Goal: Check status: Check status

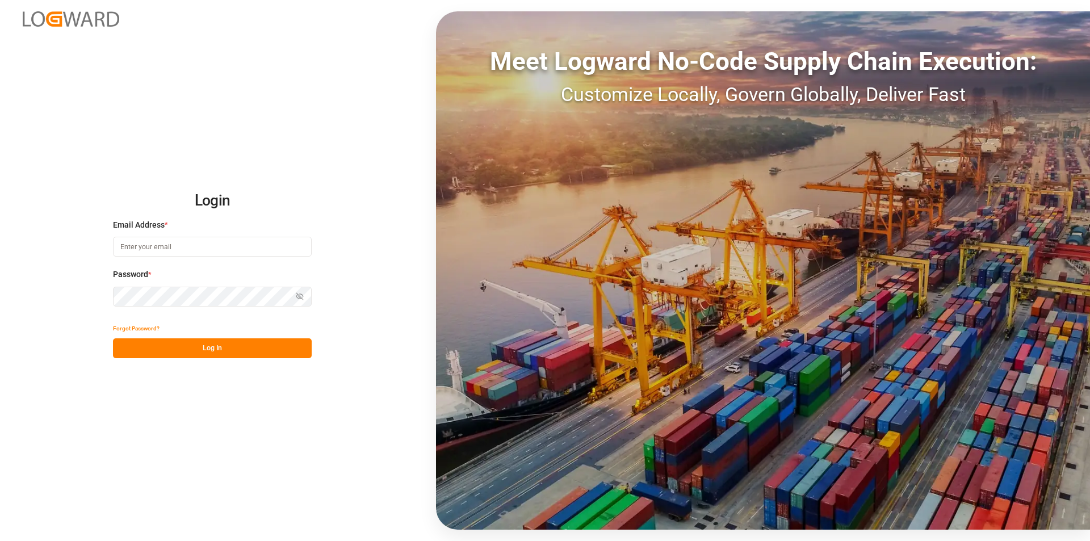
type input "[EMAIL_ADDRESS][DOMAIN_NAME]"
click at [197, 339] on button "Log In" at bounding box center [212, 348] width 199 height 20
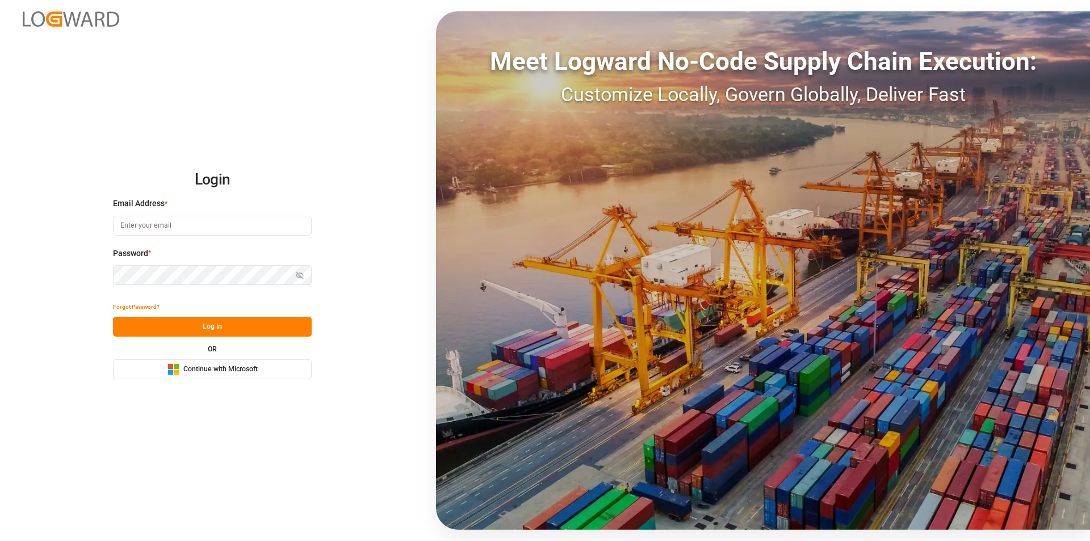
type input "[EMAIL_ADDRESS][DOMAIN_NAME]"
click at [192, 325] on button "Log In" at bounding box center [212, 327] width 199 height 20
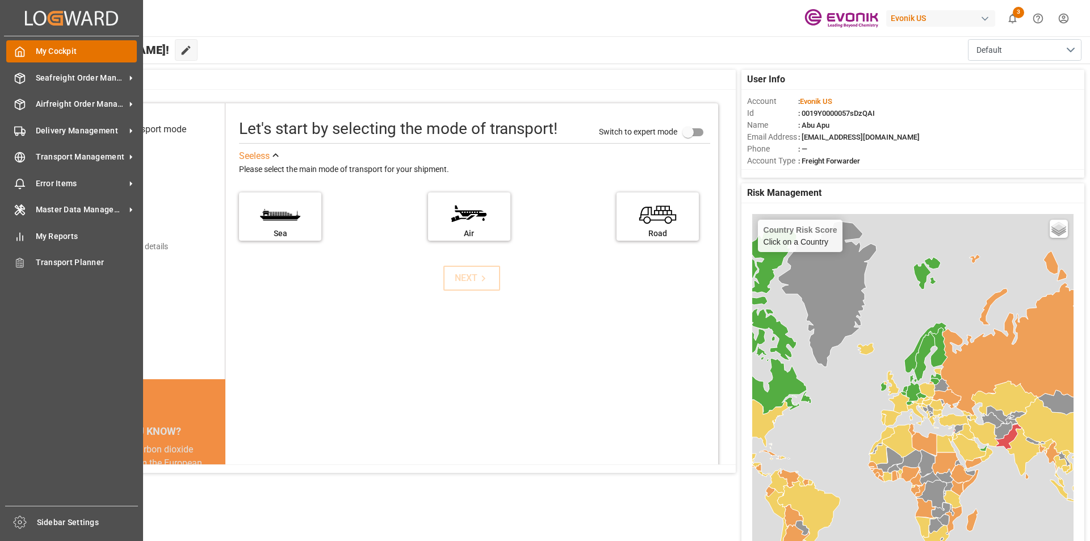
click at [15, 49] on icon at bounding box center [19, 51] width 11 height 11
click at [41, 79] on span "Seafreight Order Management" at bounding box center [81, 78] width 90 height 12
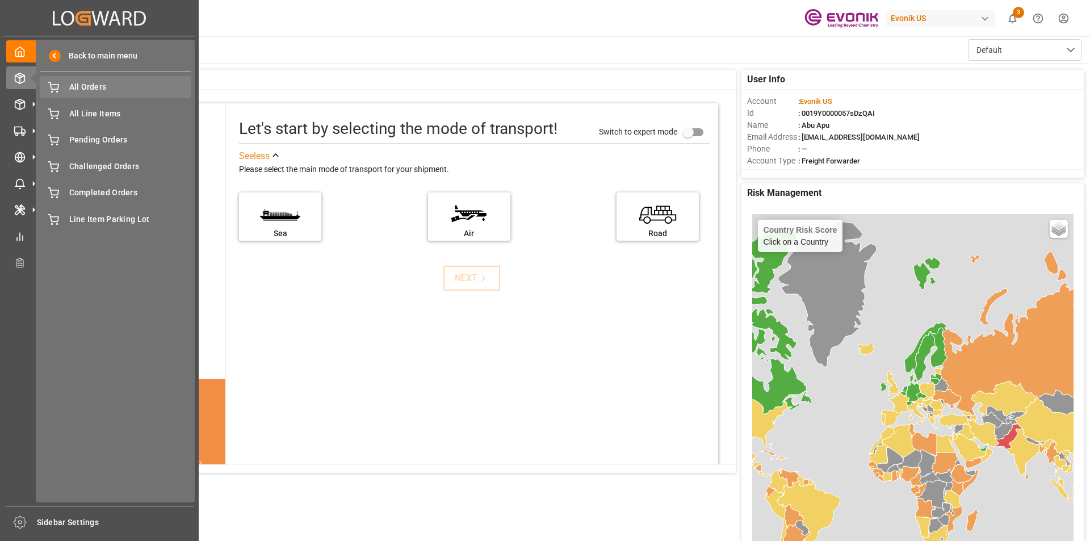
click at [86, 89] on span "All Orders" at bounding box center [130, 87] width 122 height 12
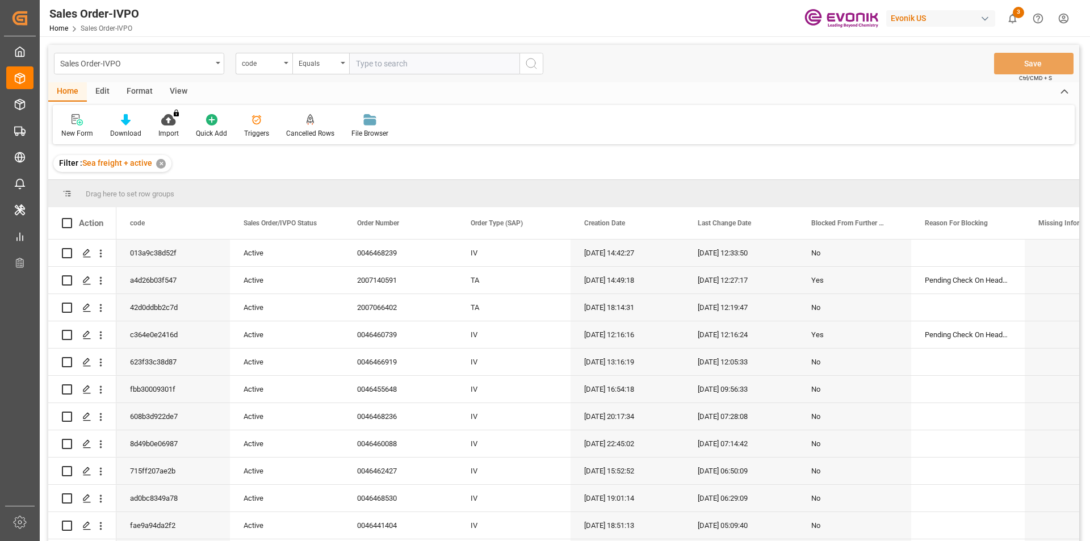
click at [284, 66] on div "code" at bounding box center [264, 64] width 57 height 22
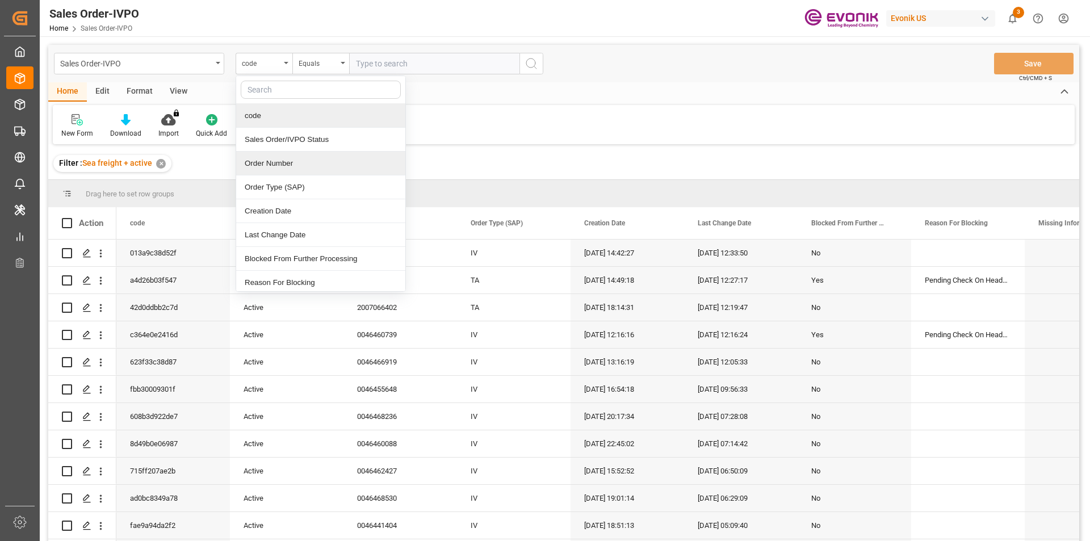
click at [259, 168] on div "Order Number" at bounding box center [320, 164] width 169 height 24
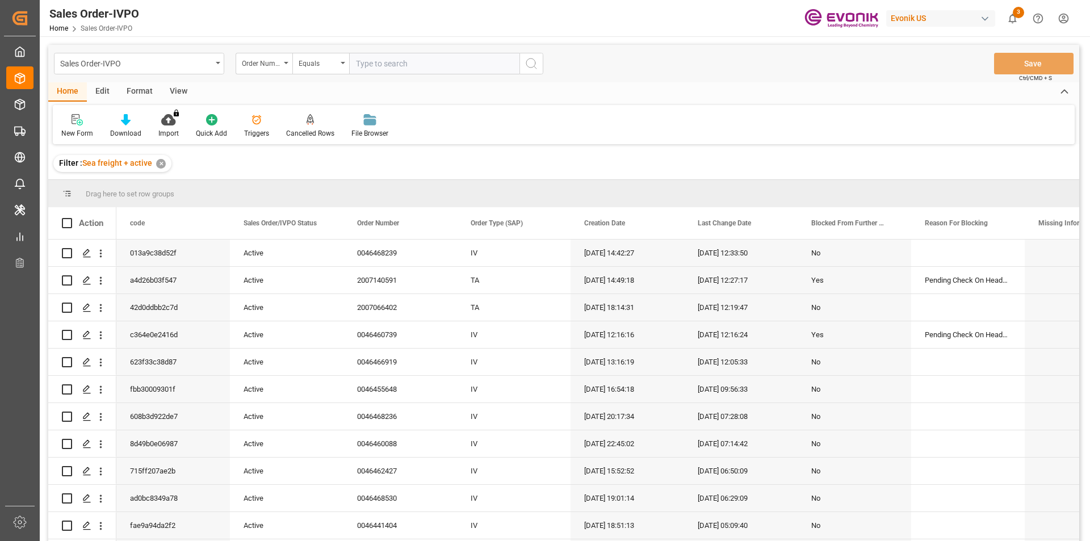
click at [371, 62] on input "text" at bounding box center [434, 64] width 170 height 22
paste input "2007048477"
type input "2007048477"
click at [531, 67] on icon "search button" at bounding box center [531, 64] width 14 height 14
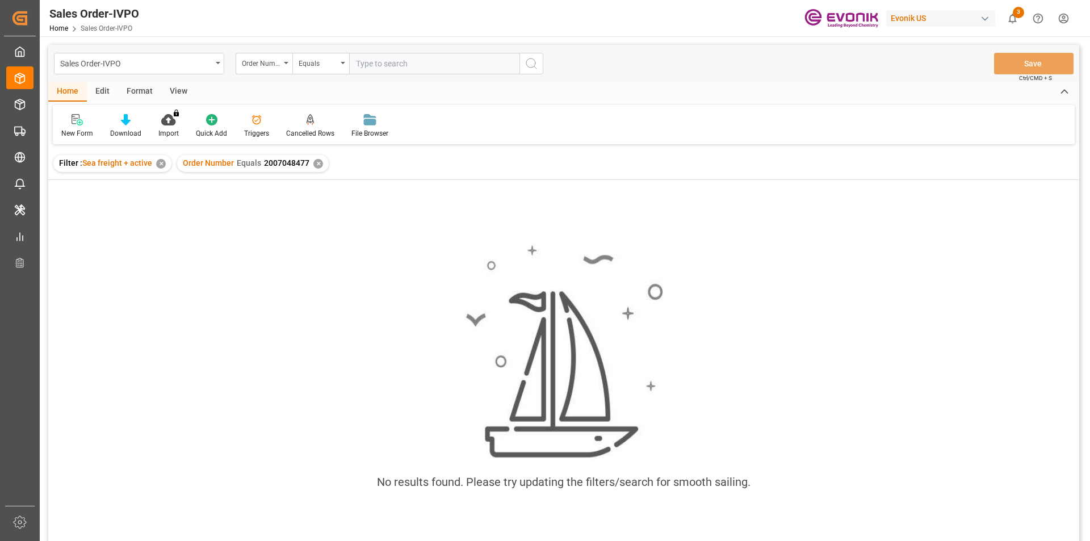
click at [161, 165] on div "✕" at bounding box center [161, 164] width 10 height 10
click at [359, 181] on div "No results found. Please try updating the filters/search for smooth sailing." at bounding box center [563, 375] width 1031 height 391
click at [378, 63] on input "text" at bounding box center [434, 64] width 170 height 22
paste input "2007048477"
type input "2007048477"
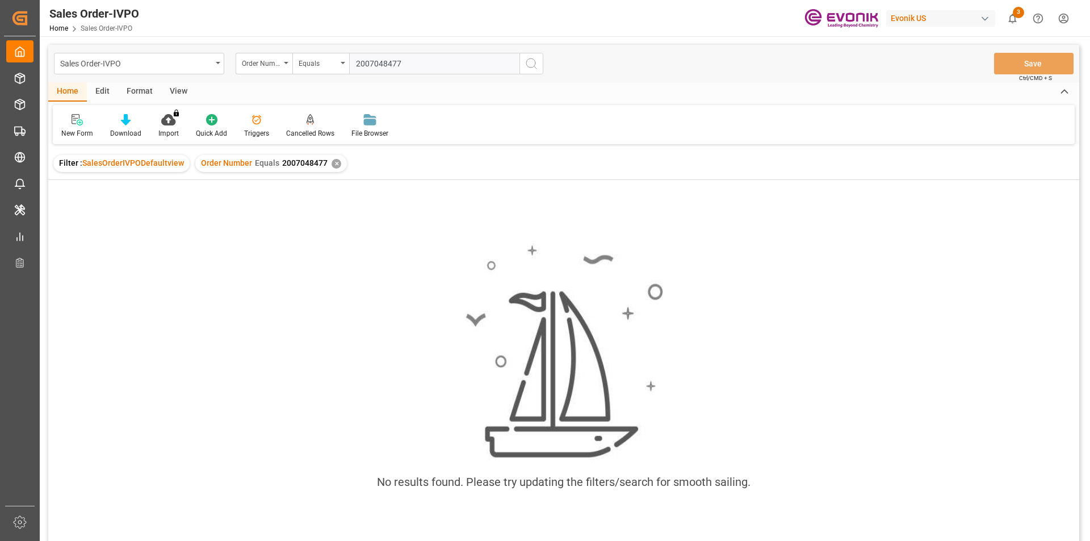
click at [533, 59] on circle "search button" at bounding box center [530, 62] width 9 height 9
click at [334, 161] on div "✕" at bounding box center [336, 164] width 10 height 10
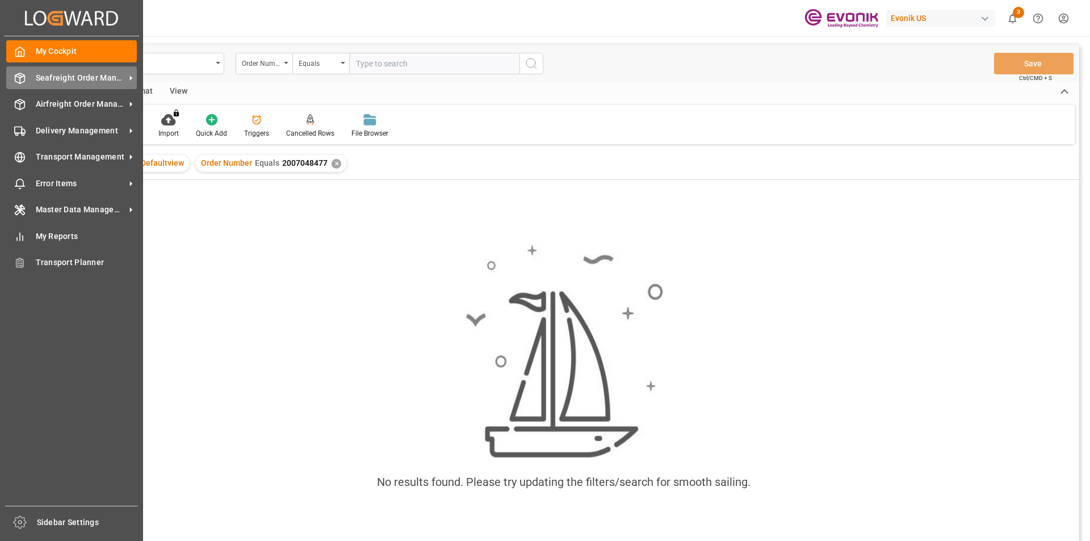
click at [15, 78] on icon at bounding box center [20, 78] width 10 height 10
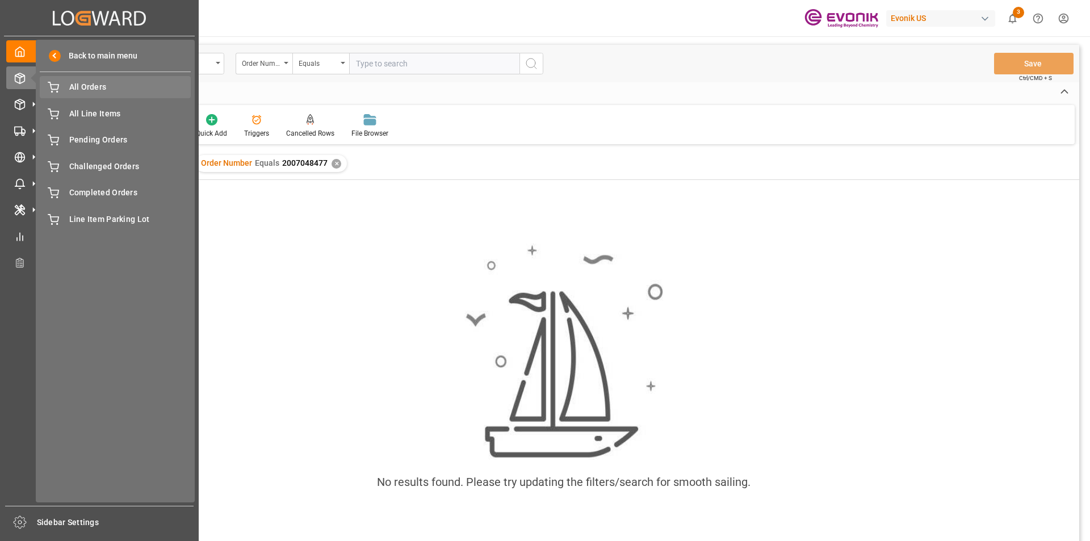
click at [82, 88] on span "All Orders" at bounding box center [130, 87] width 122 height 12
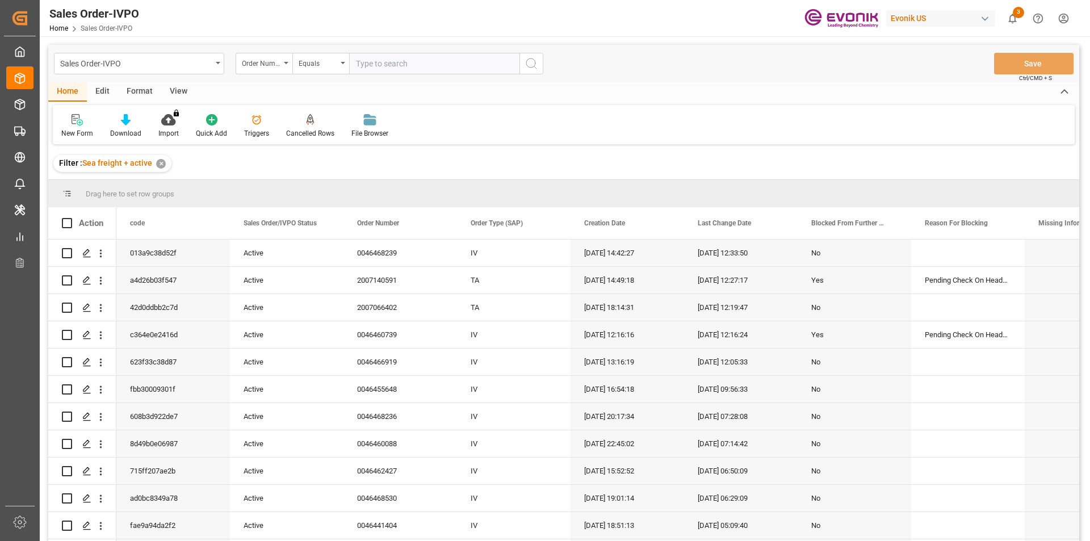
click at [382, 62] on input "text" at bounding box center [434, 64] width 170 height 22
paste input "2007048477"
type input "2007048477"
click at [528, 65] on icon "search button" at bounding box center [531, 64] width 14 height 14
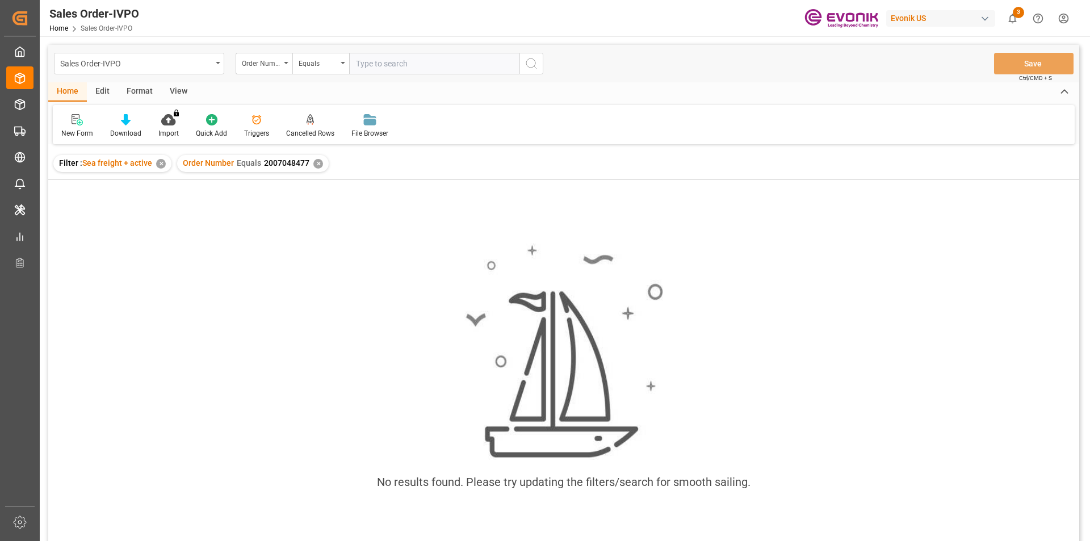
click at [160, 162] on div "✕" at bounding box center [161, 164] width 10 height 10
click at [337, 162] on div "✕" at bounding box center [336, 164] width 10 height 10
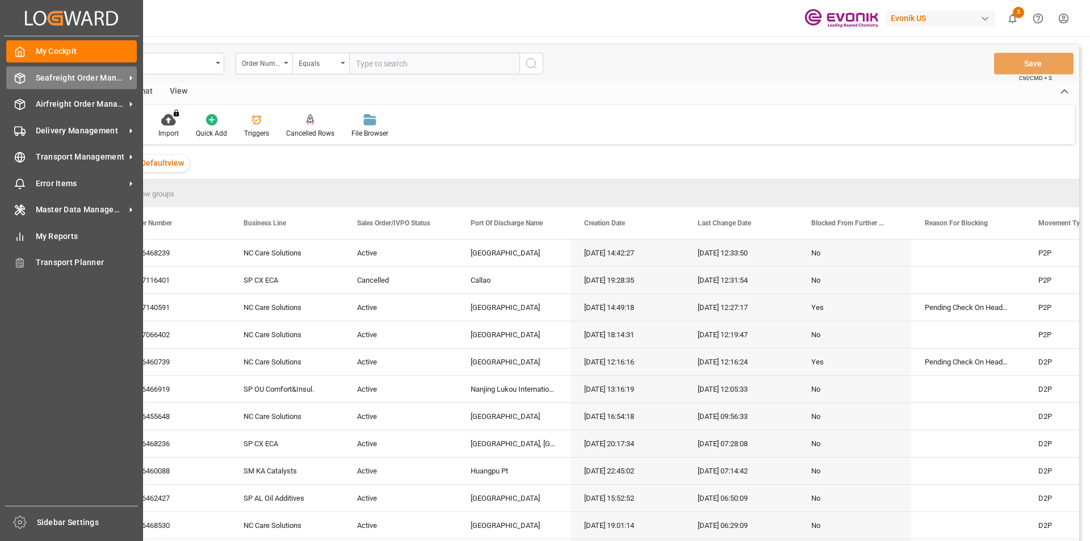
click at [27, 81] on div "Seafreight Order Management Seafreight Order Management" at bounding box center [71, 77] width 131 height 22
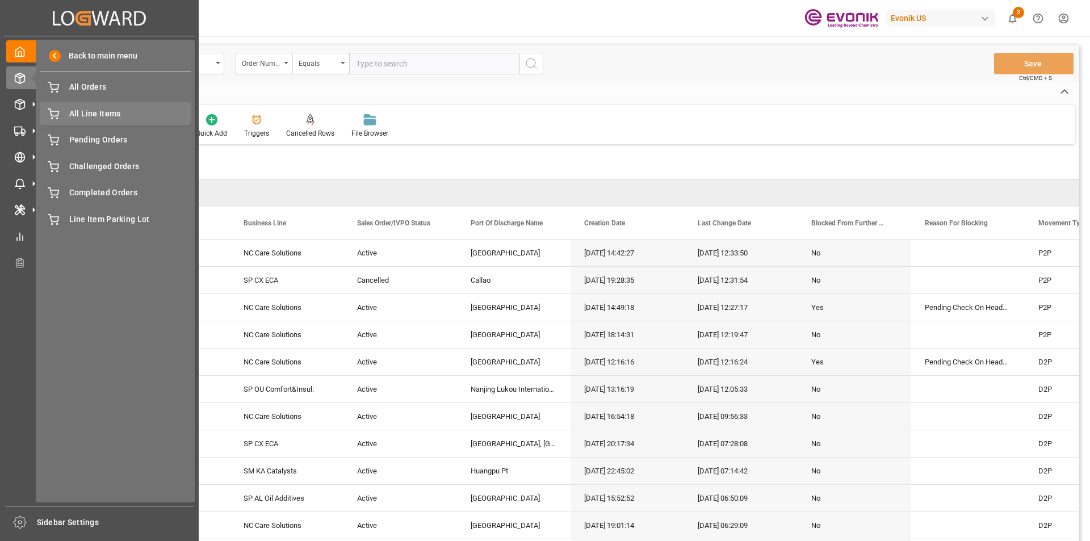
click at [66, 117] on div "All Line Items All Line Items" at bounding box center [115, 113] width 151 height 22
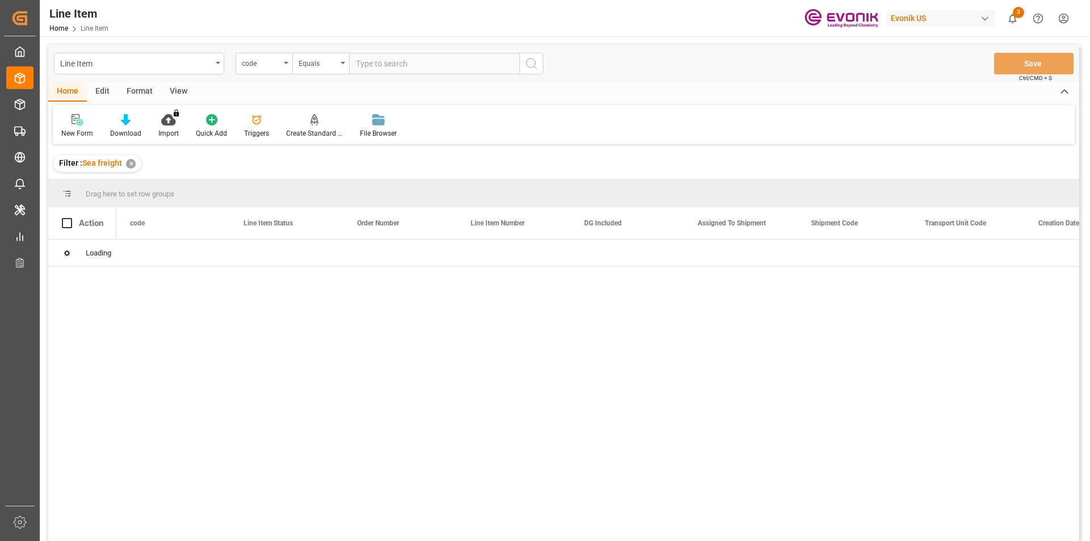
click at [288, 68] on div "code" at bounding box center [264, 64] width 57 height 22
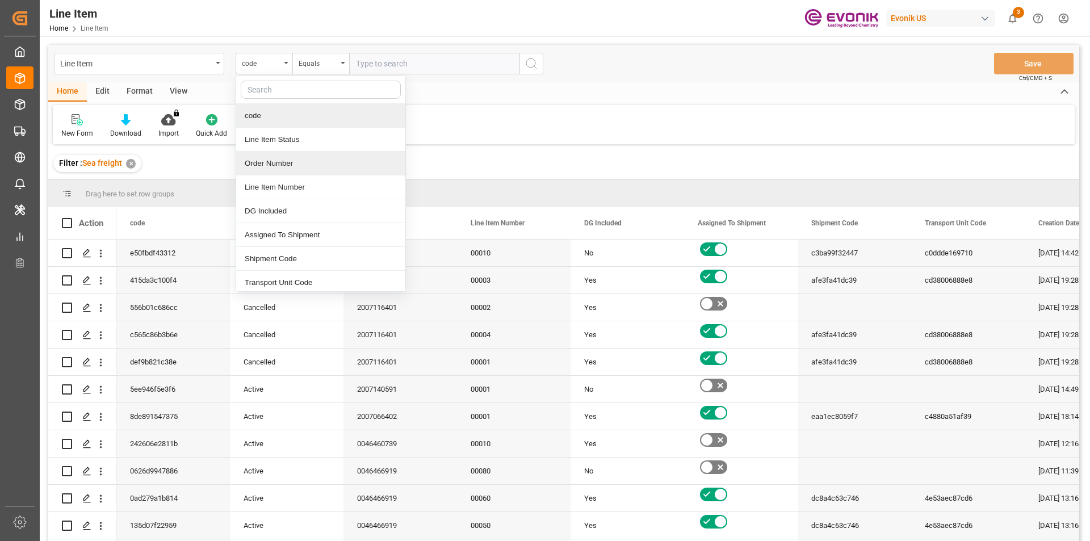
click at [259, 168] on div "Order Number" at bounding box center [320, 164] width 169 height 24
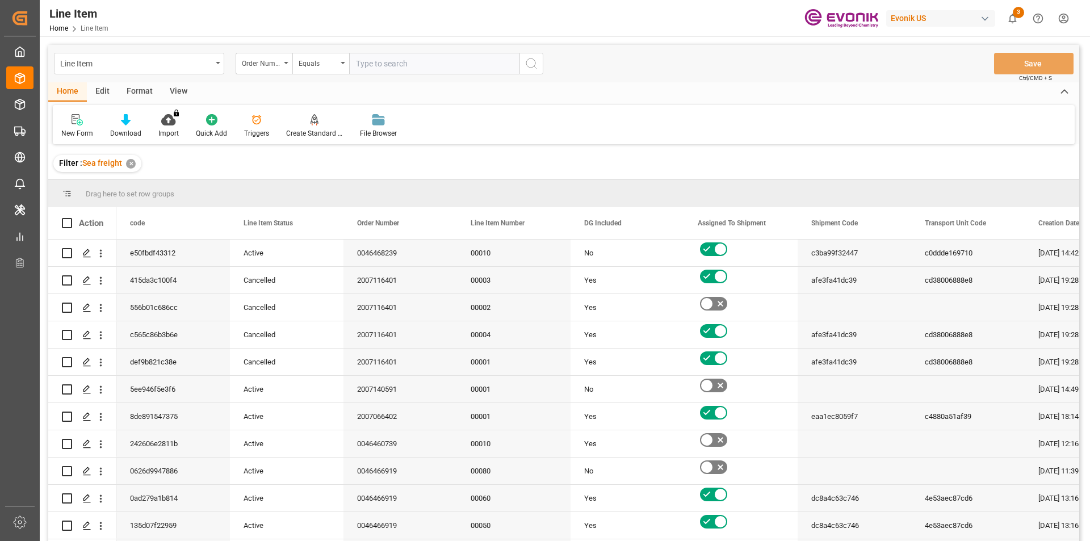
click at [408, 67] on input "text" at bounding box center [434, 64] width 170 height 22
paste input "2007048477"
type input "2007048477"
click at [533, 68] on icon "search button" at bounding box center [531, 64] width 14 height 14
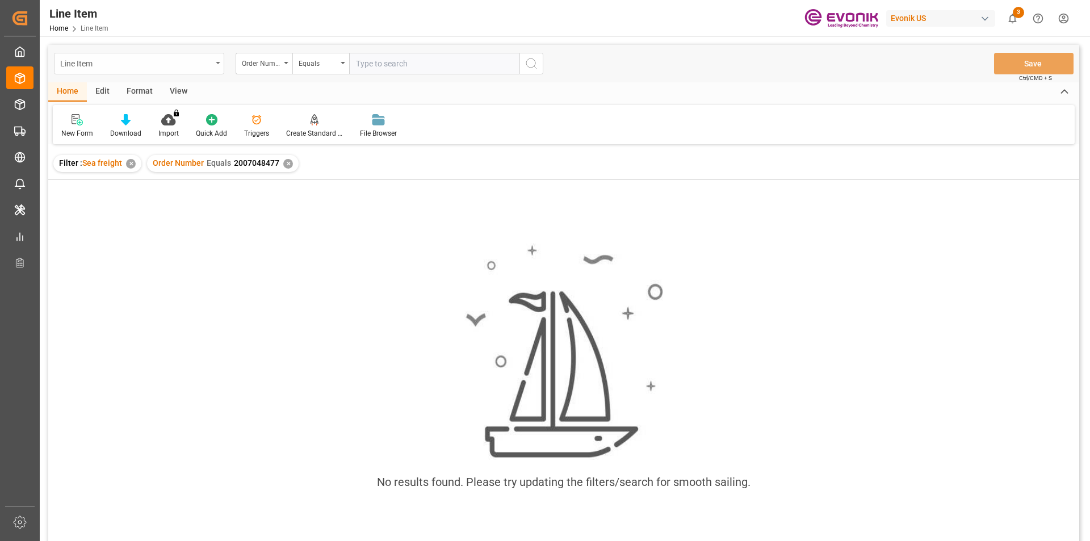
click at [216, 66] on div "Line Item" at bounding box center [139, 64] width 170 height 22
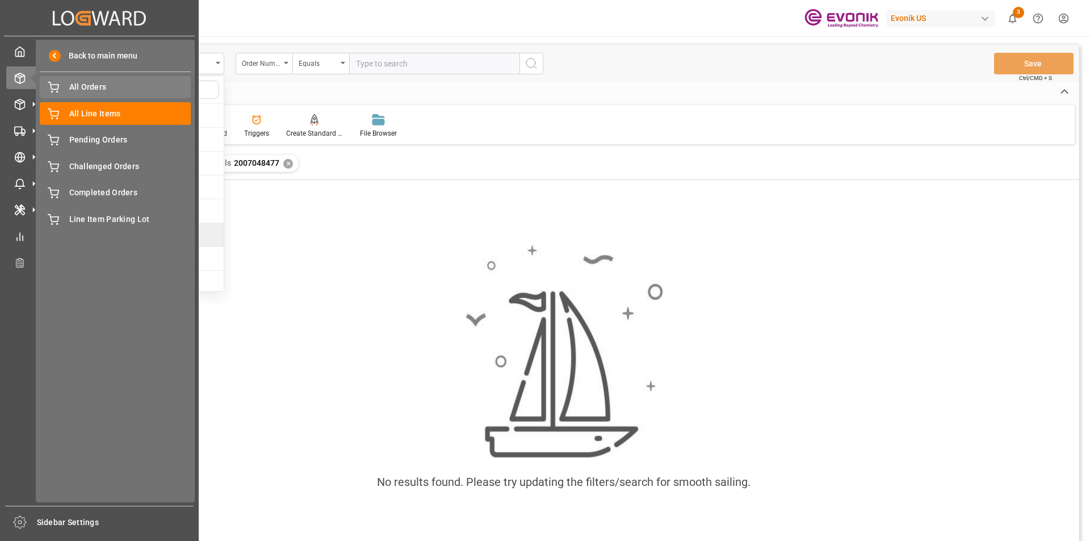
click at [68, 82] on div "All Orders All Orders" at bounding box center [115, 87] width 151 height 22
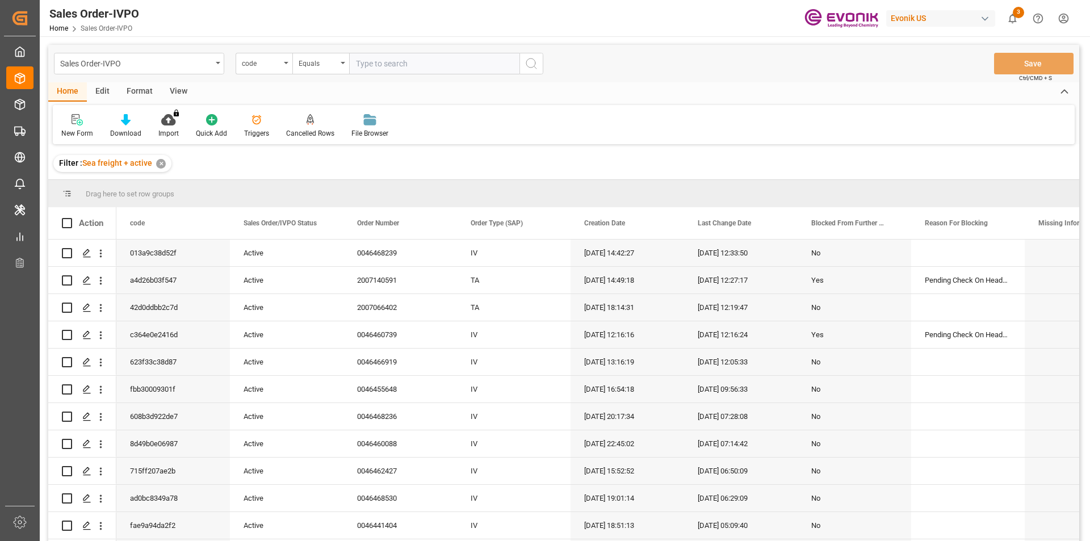
click at [376, 57] on input "text" at bounding box center [434, 64] width 170 height 22
click at [328, 66] on div "Equals" at bounding box center [318, 62] width 39 height 13
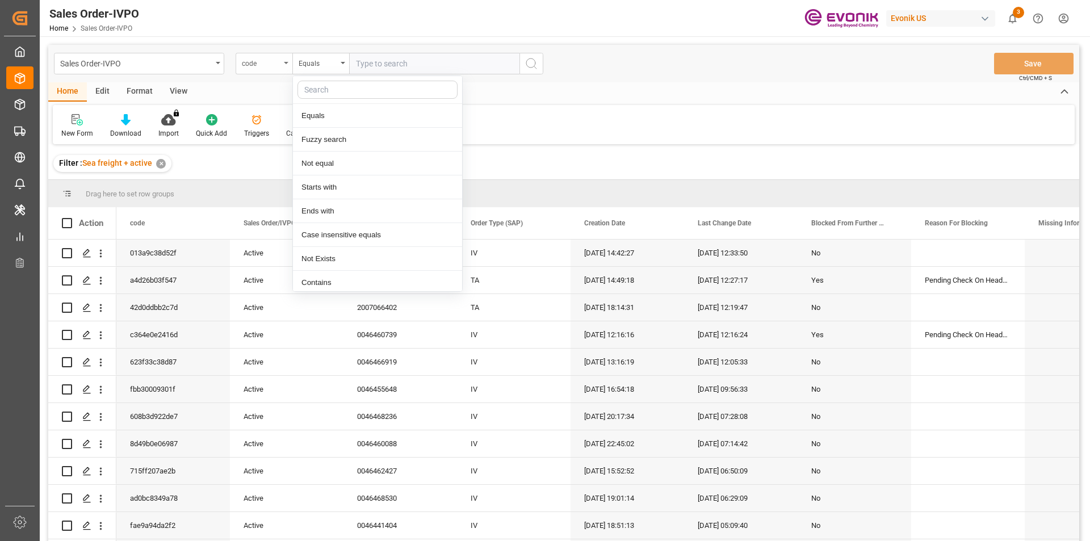
click at [284, 61] on div "code" at bounding box center [264, 64] width 57 height 22
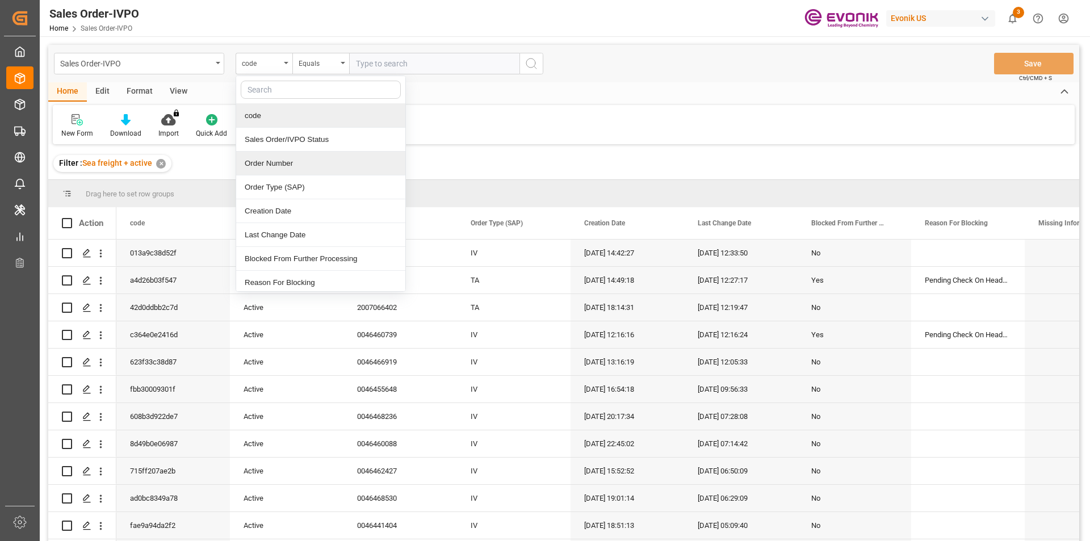
click at [257, 162] on div "Order Number" at bounding box center [320, 164] width 169 height 24
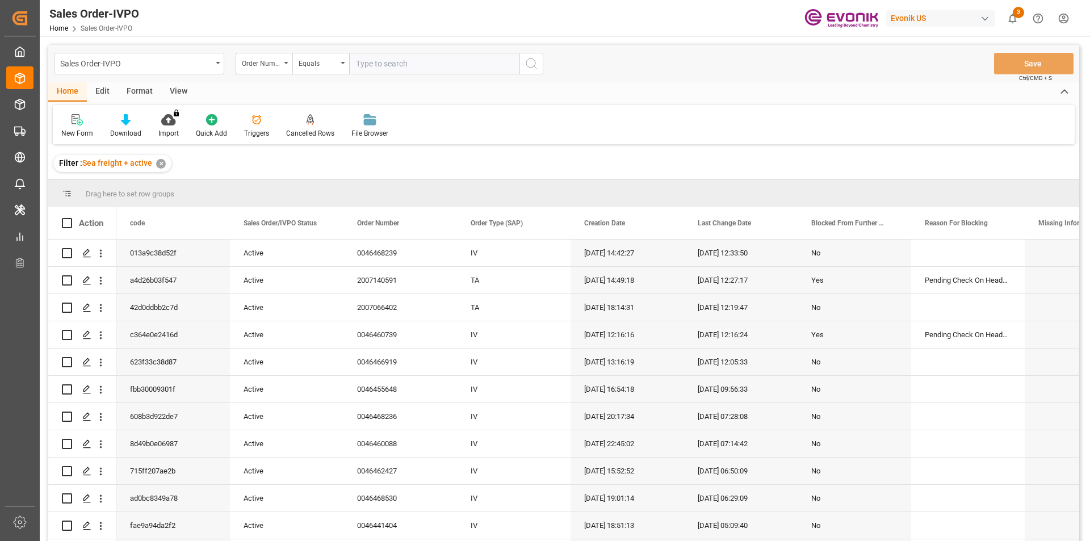
click at [372, 65] on input "text" at bounding box center [434, 64] width 170 height 22
paste input "2007048477"
type input "2007048477"
click at [529, 64] on icon "search button" at bounding box center [531, 64] width 14 height 14
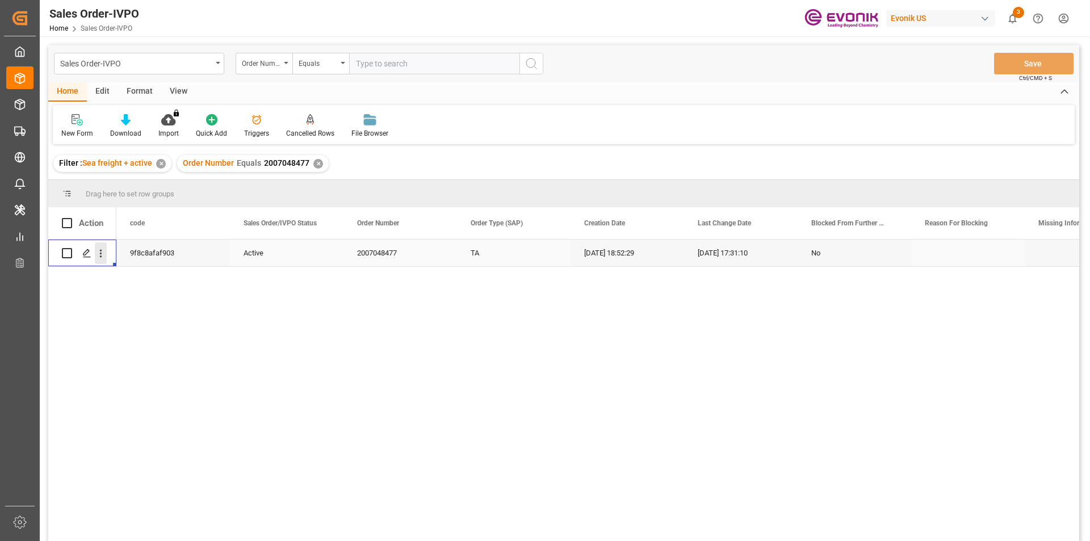
click at [103, 255] on icon "open menu" at bounding box center [101, 253] width 12 height 12
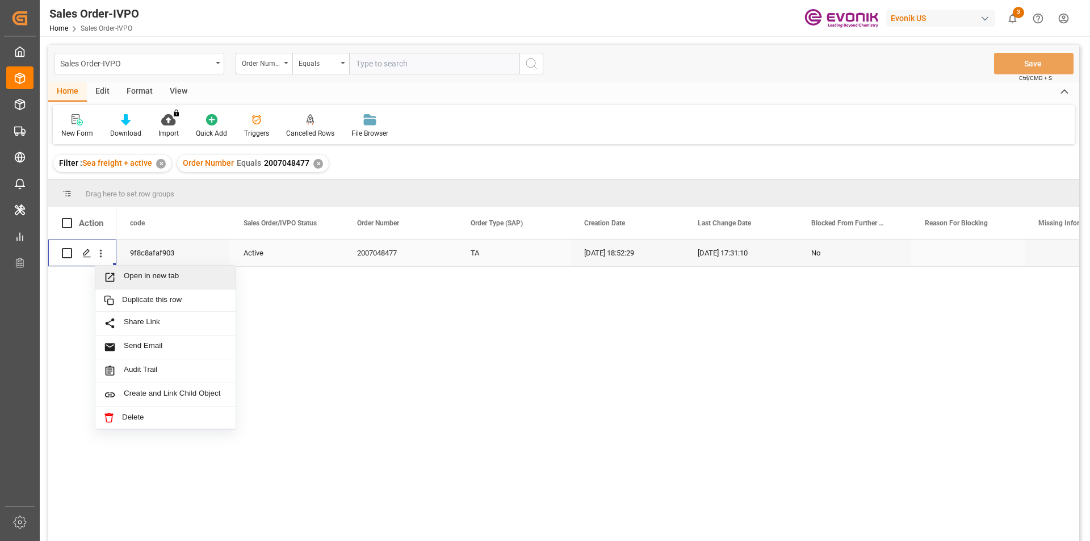
click at [119, 275] on span "Press SPACE to select this row." at bounding box center [114, 277] width 20 height 12
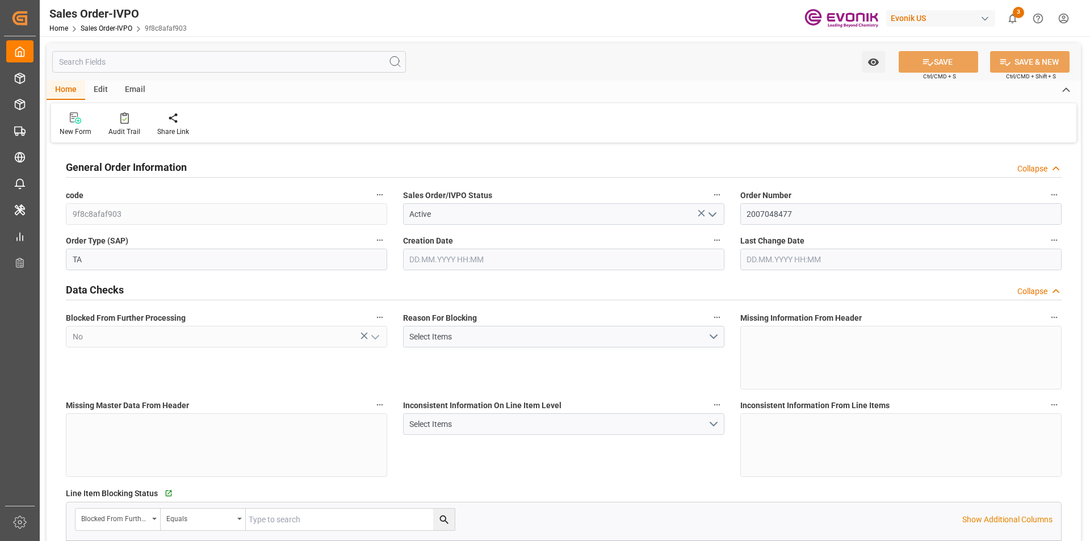
type input "BRSSZ"
type input "0"
type input "1"
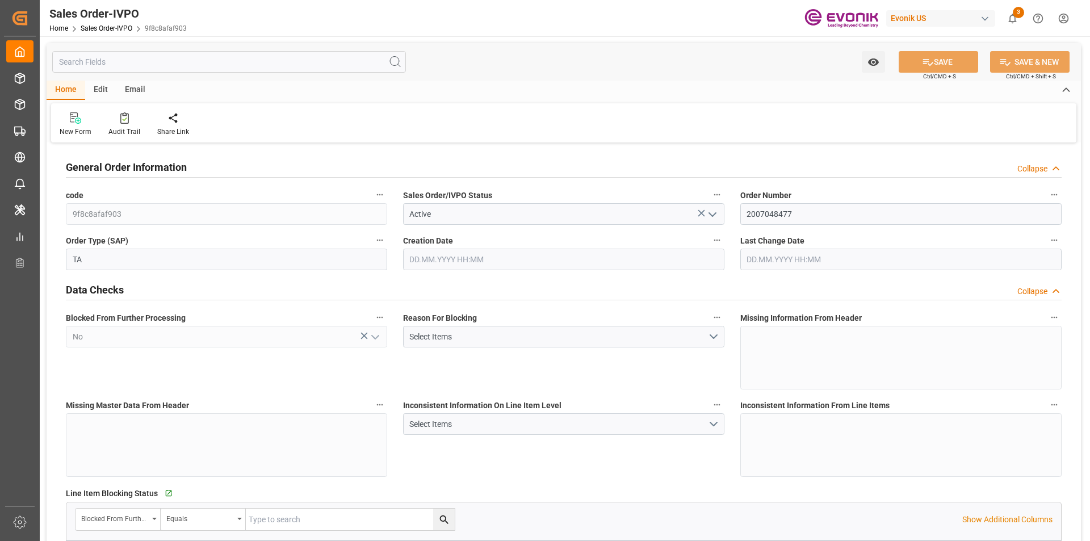
type input "8070"
type input "13.2102"
type input "17000"
type input "30"
type input "12.06.2025 18:52"
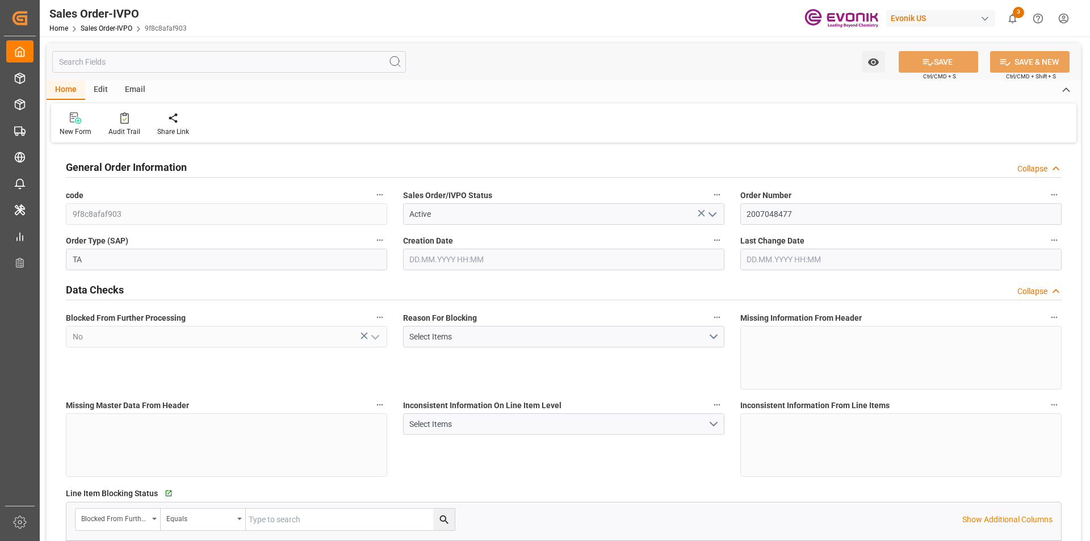
type input "11.07.2025 17:31"
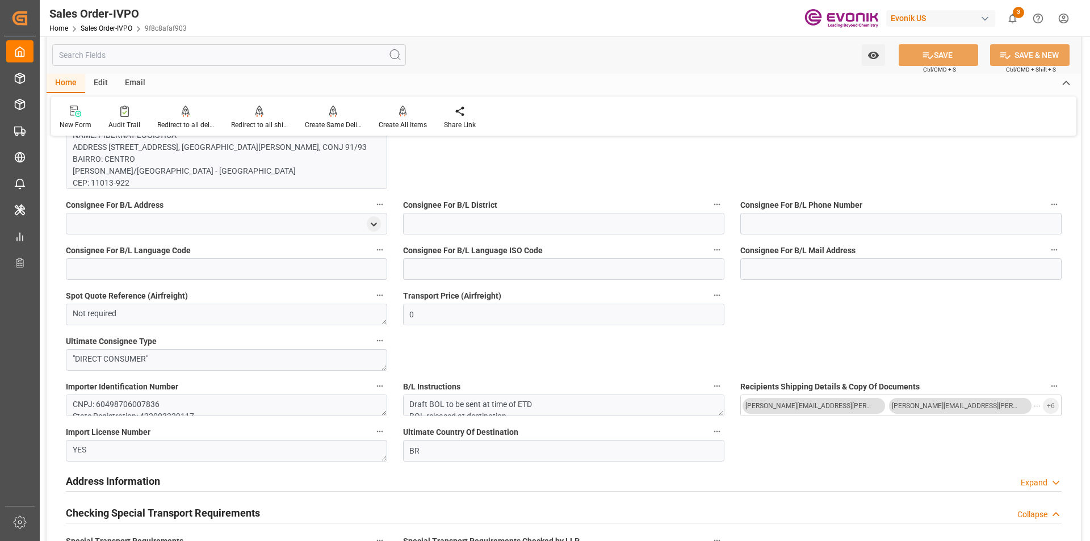
scroll to position [851, 0]
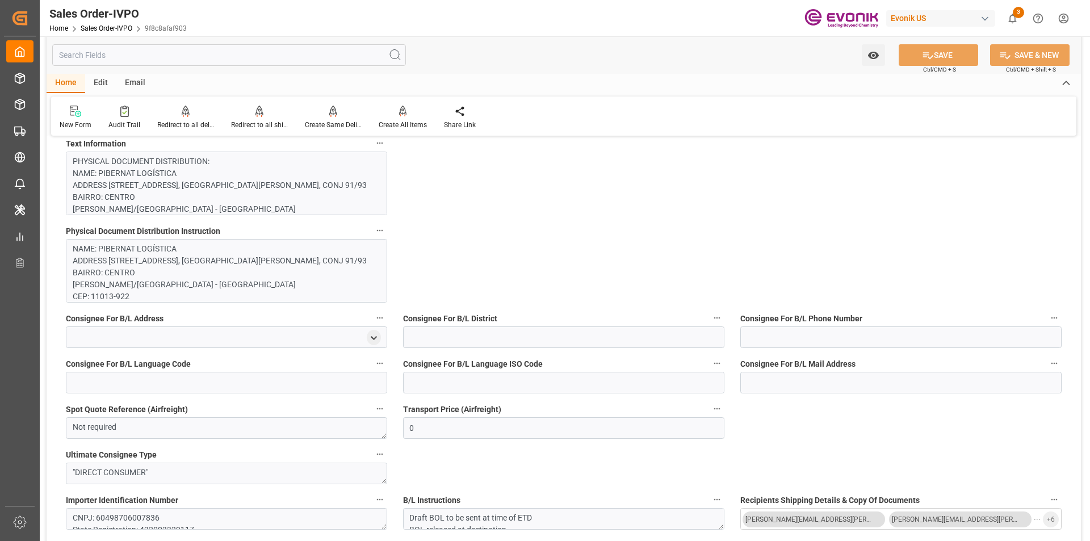
click at [183, 271] on p "NAME: PIBERNAT LOGÍSTICA ADDRESS PRAÇA DA REPÚBLICA 87, EDIFICIO MARQUES FERREI…" at bounding box center [222, 356] width 299 height 226
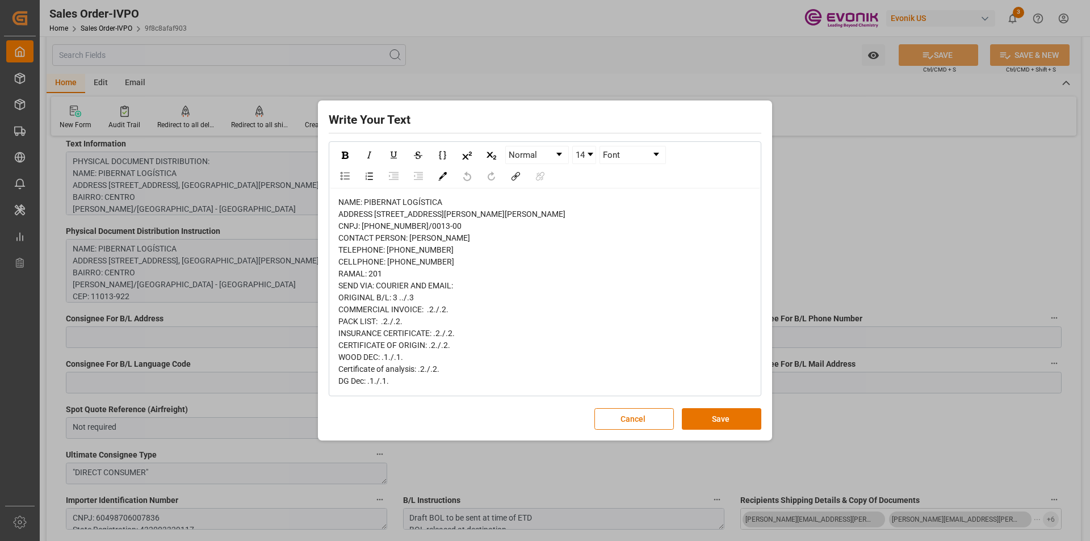
click at [821, 236] on div "Write Your Text Normal 14 Font NAME: PIBERNAT LOGÍSTICA ADDRESS PRAÇA DA REPÚBL…" at bounding box center [545, 270] width 1090 height 541
